Goal: Task Accomplishment & Management: Use online tool/utility

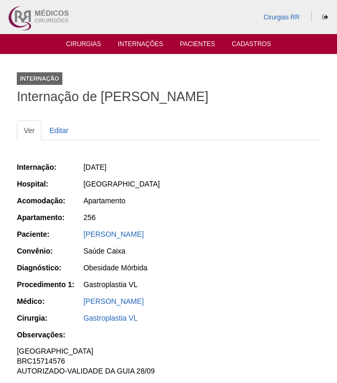
scroll to position [209, 0]
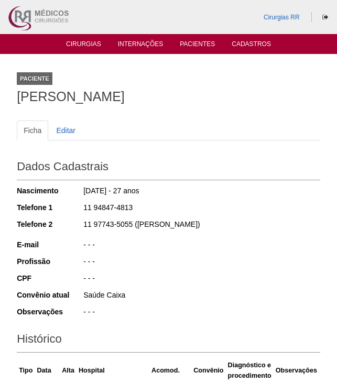
scroll to position [261, 0]
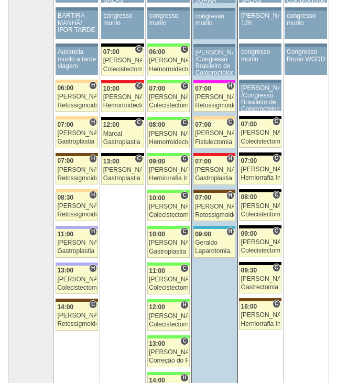
scroll to position [52, 0]
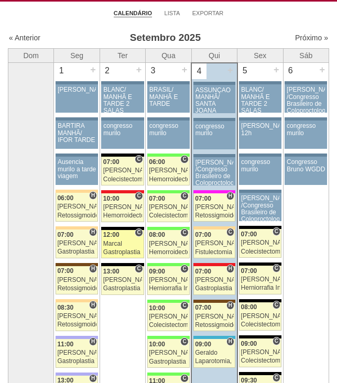
click at [110, 232] on span "12:00" at bounding box center [111, 234] width 16 height 7
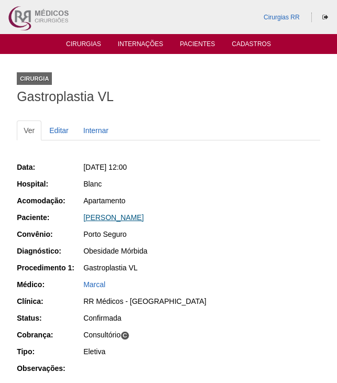
click at [141, 213] on link "Amanda Pereira Founar" at bounding box center [113, 217] width 60 height 8
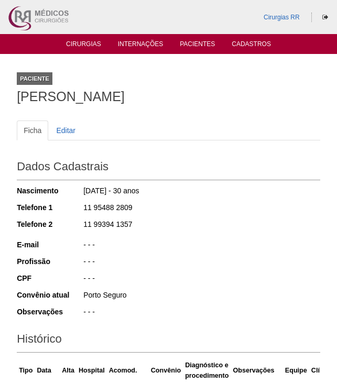
scroll to position [241, 0]
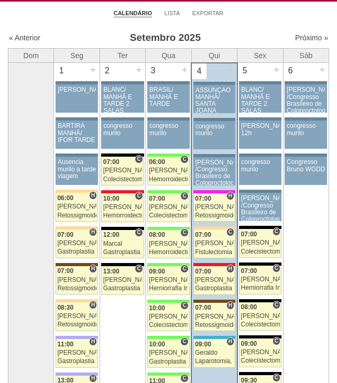
scroll to position [52, 0]
click at [118, 279] on div "[PERSON_NAME]" at bounding box center [122, 280] width 39 height 7
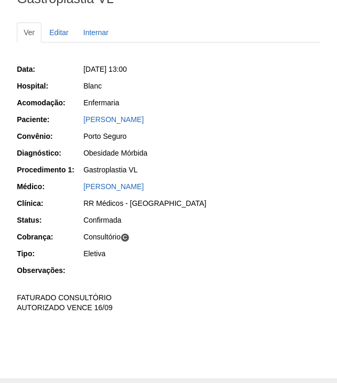
scroll to position [157, 0]
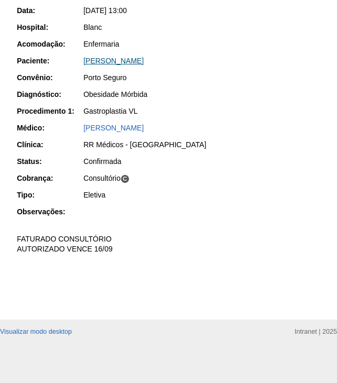
click at [144, 61] on link "MARCELA DA SILVA SOUSA COSTA" at bounding box center [113, 61] width 60 height 8
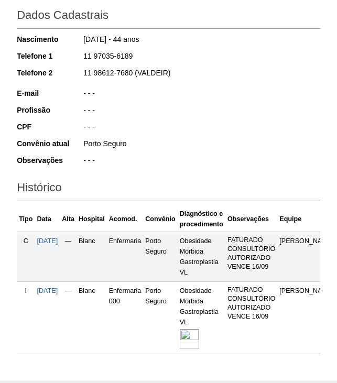
scroll to position [241, 0]
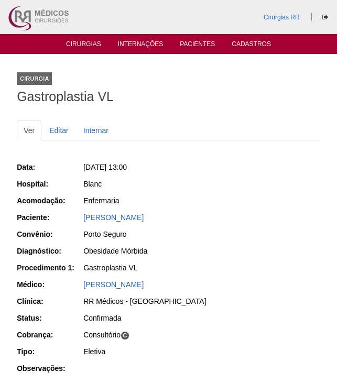
scroll to position [157, 0]
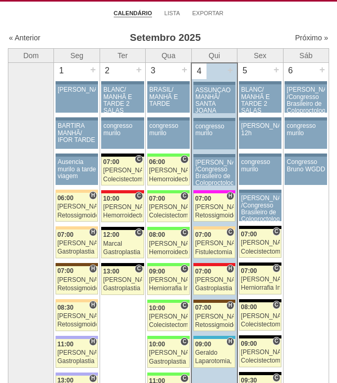
scroll to position [52, 0]
click at [174, 283] on div "[PERSON_NAME]" at bounding box center [168, 280] width 39 height 7
click at [162, 353] on div "Paulo Regina" at bounding box center [168, 353] width 39 height 7
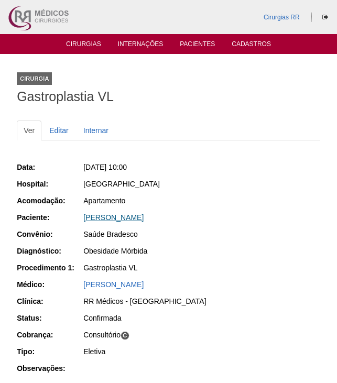
click at [144, 214] on link "[PERSON_NAME]" at bounding box center [113, 217] width 60 height 8
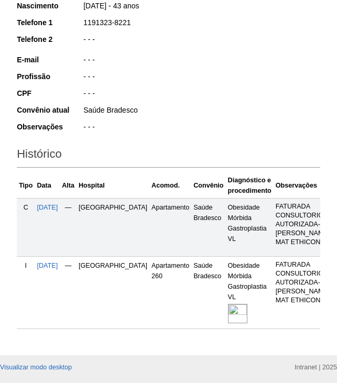
scroll to position [241, 0]
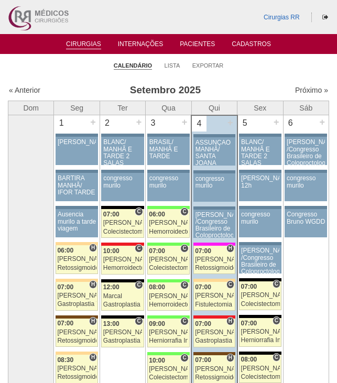
scroll to position [52, 0]
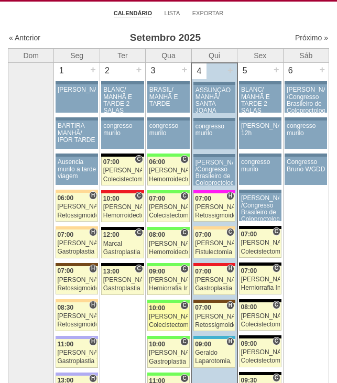
click at [169, 319] on div "[PERSON_NAME]" at bounding box center [168, 316] width 39 height 7
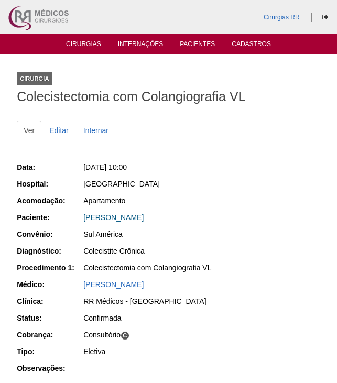
click at [118, 215] on link "Ana Esther Henriquez" at bounding box center [113, 217] width 60 height 8
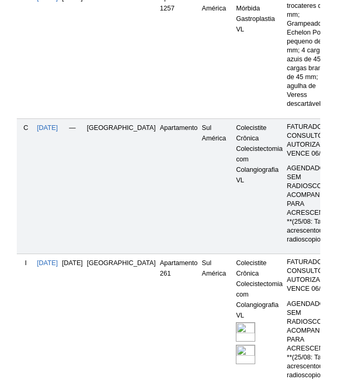
scroll to position [629, 0]
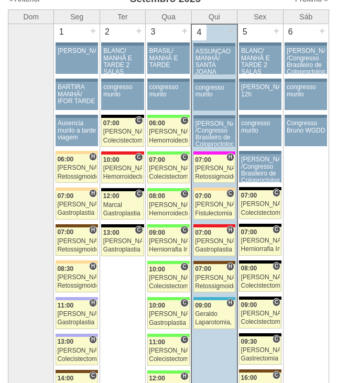
scroll to position [157, 0]
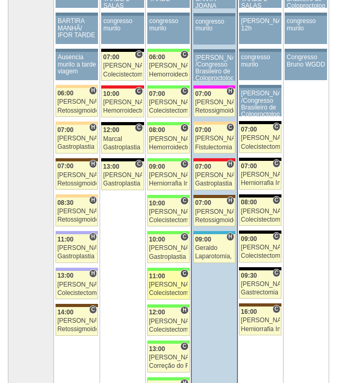
click at [174, 284] on div "Paulo Regina" at bounding box center [168, 284] width 39 height 7
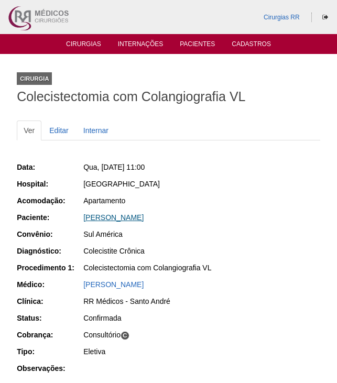
click at [133, 218] on link "Claudio Pereira Santos" at bounding box center [113, 217] width 60 height 8
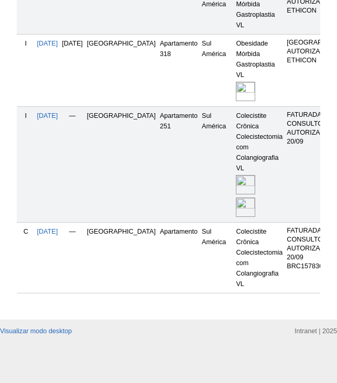
scroll to position [407, 0]
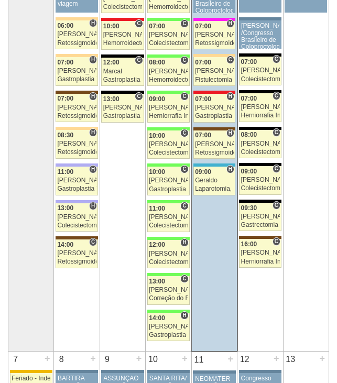
scroll to position [315, 0]
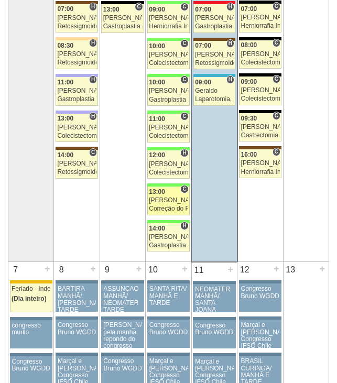
click at [167, 197] on div "Paulo Regina" at bounding box center [168, 200] width 39 height 7
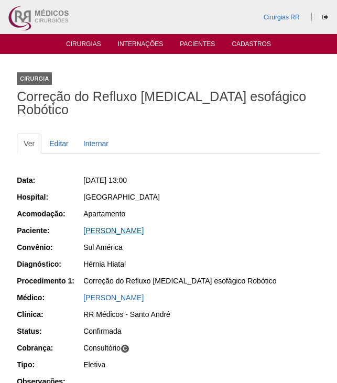
click at [144, 226] on link "[PERSON_NAME]" at bounding box center [113, 230] width 60 height 8
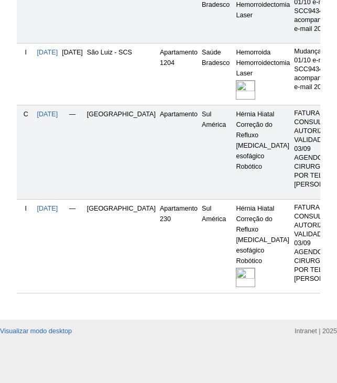
scroll to position [510, 0]
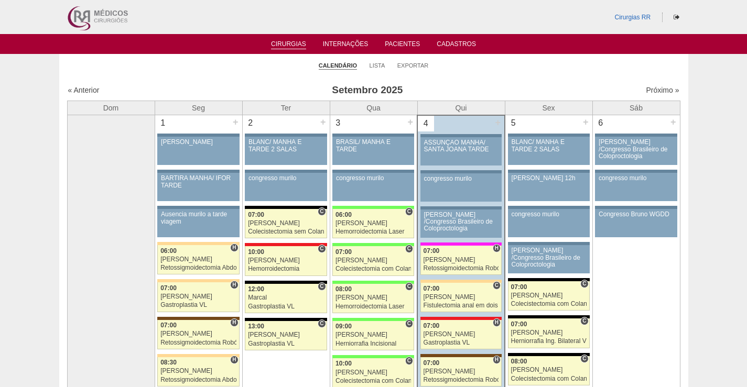
click at [411, 69] on li "Exportar" at bounding box center [412, 65] width 31 height 15
click at [412, 64] on link "Exportar" at bounding box center [412, 66] width 31 height 8
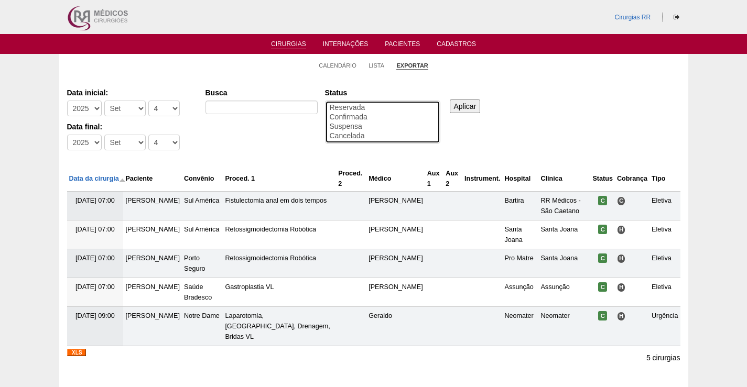
select select "conf"
click at [357, 116] on option "Confirmada" at bounding box center [383, 117] width 108 height 9
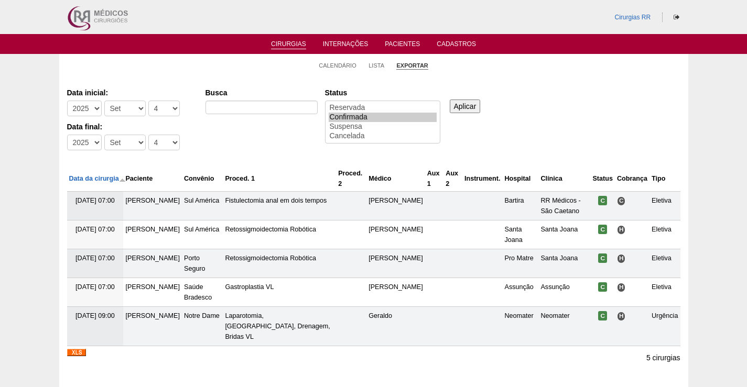
click at [468, 105] on input "Aplicar" at bounding box center [465, 107] width 31 height 14
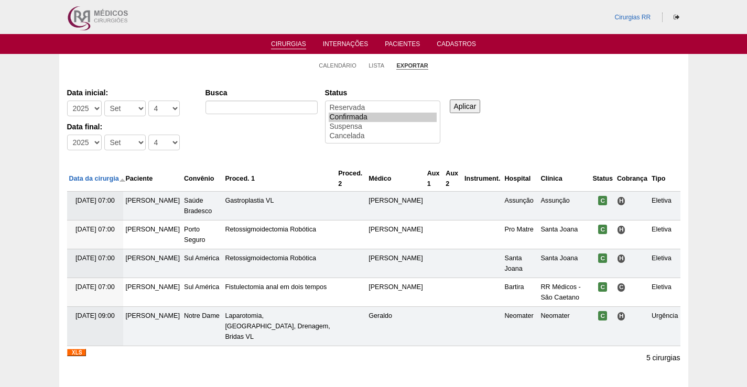
click at [76, 349] on img at bounding box center [76, 352] width 19 height 7
